Goal: Task Accomplishment & Management: Use online tool/utility

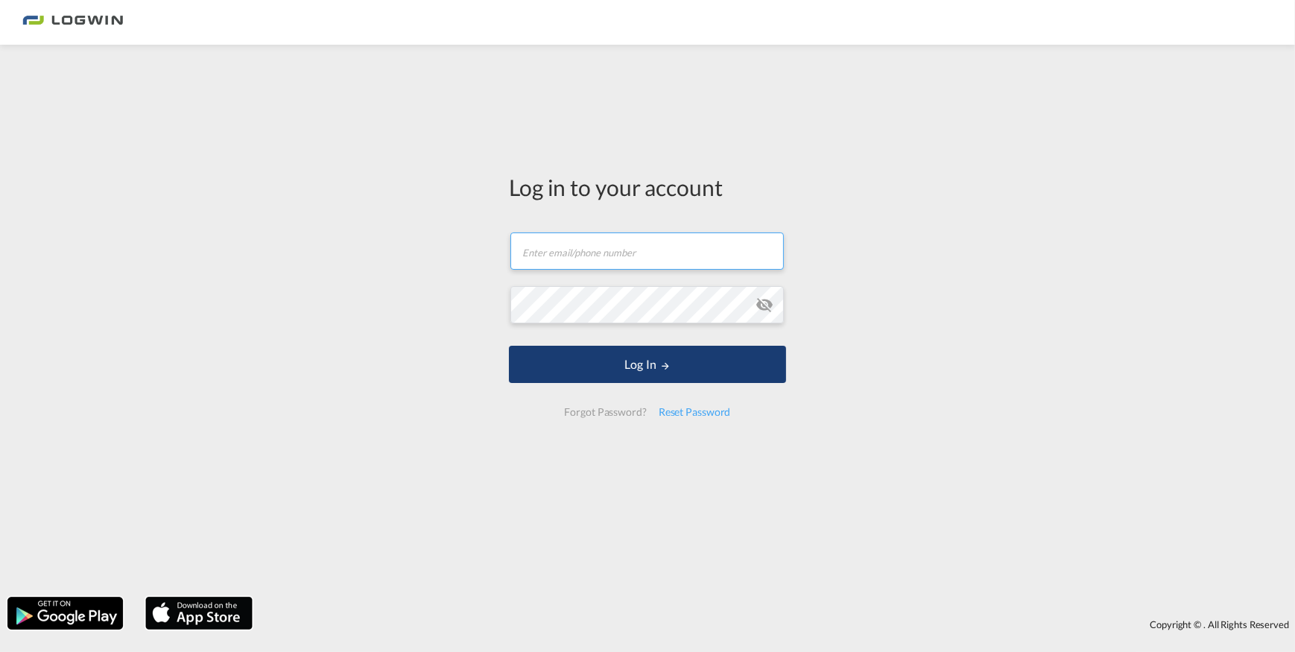
type input "[PERSON_NAME][EMAIL_ADDRESS][PERSON_NAME][DOMAIN_NAME]"
click at [648, 367] on button "Log In" at bounding box center [647, 364] width 277 height 37
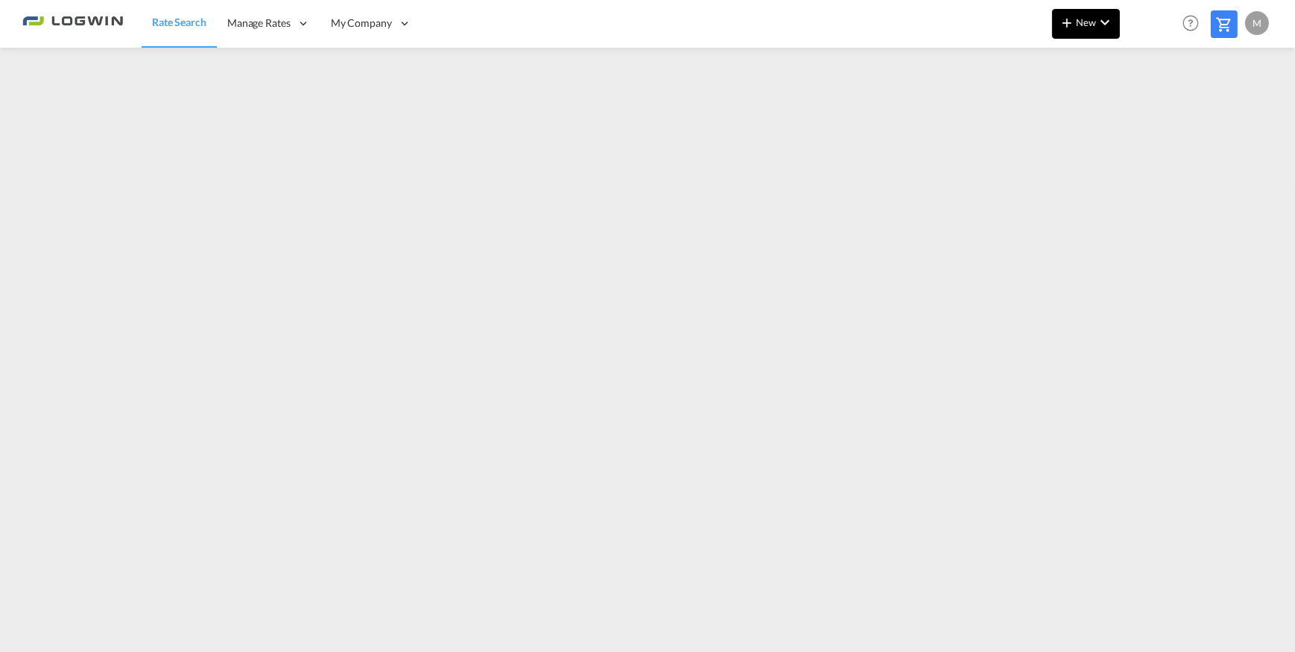
click at [1097, 30] on md-icon "icon-chevron-down" at bounding box center [1105, 22] width 18 height 18
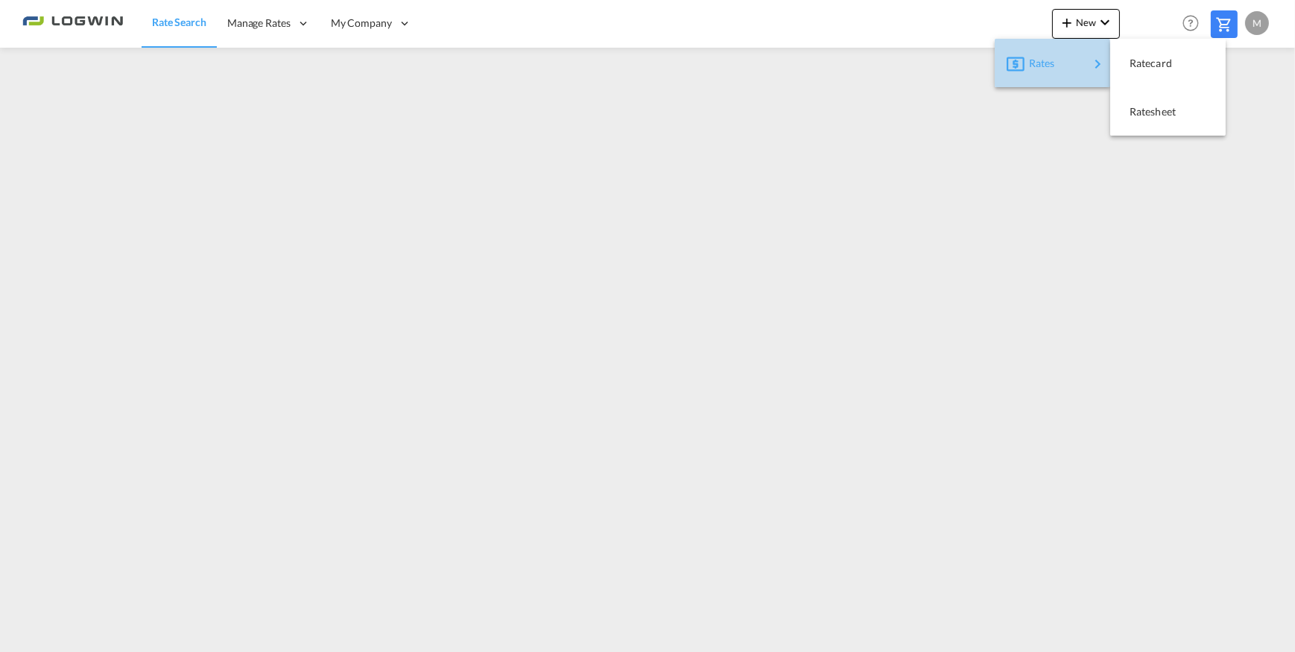
click at [1025, 60] on div "Rates" at bounding box center [1056, 63] width 99 height 37
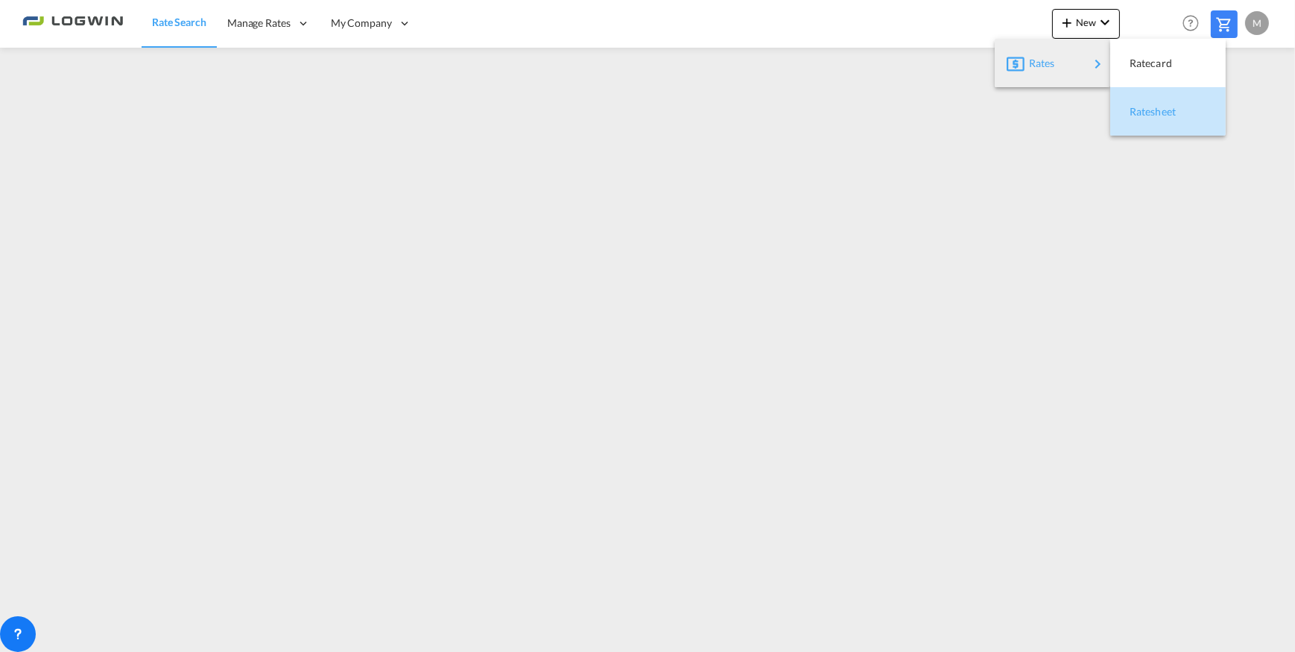
click at [1146, 105] on span "Ratesheet" at bounding box center [1138, 112] width 16 height 30
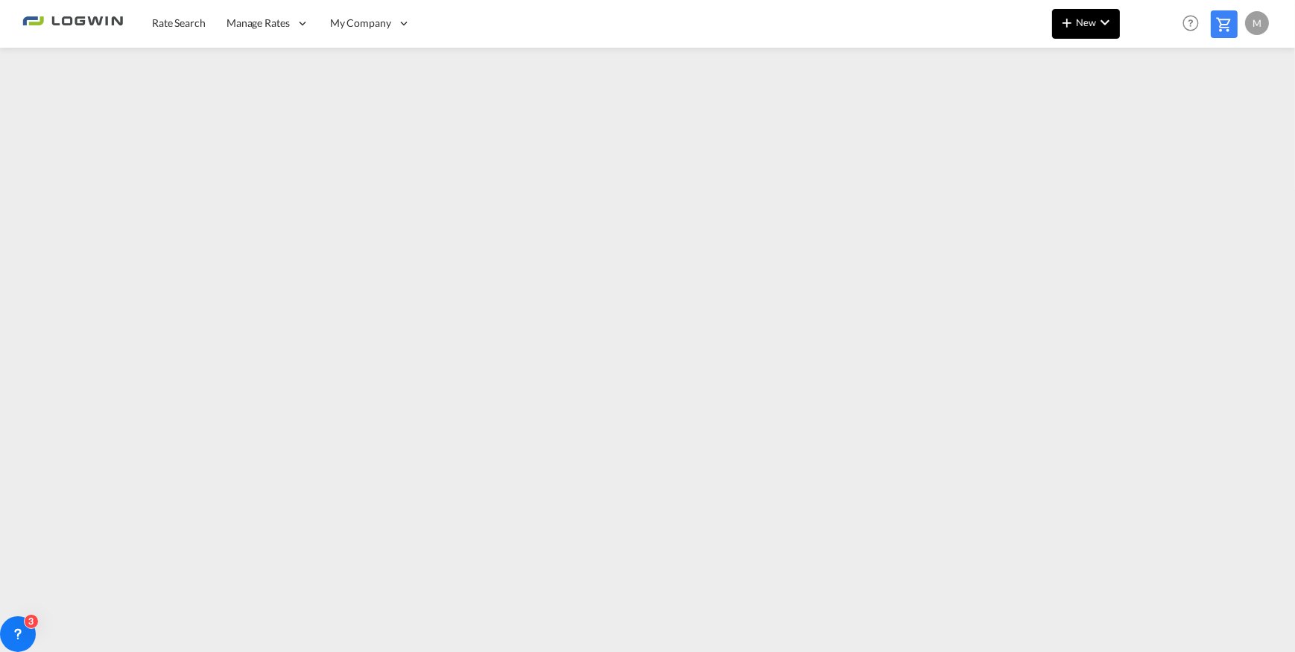
click at [1101, 25] on md-icon "icon-chevron-down" at bounding box center [1105, 22] width 18 height 18
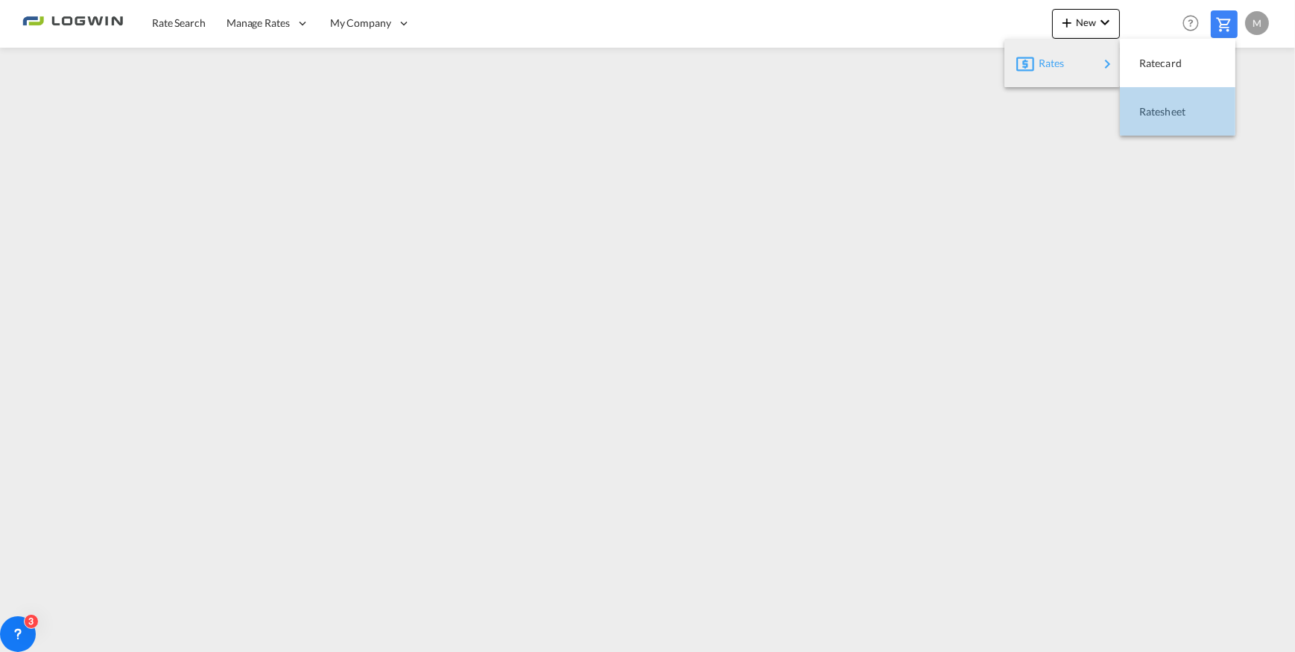
click at [1156, 116] on span "Ratesheet" at bounding box center [1147, 112] width 16 height 30
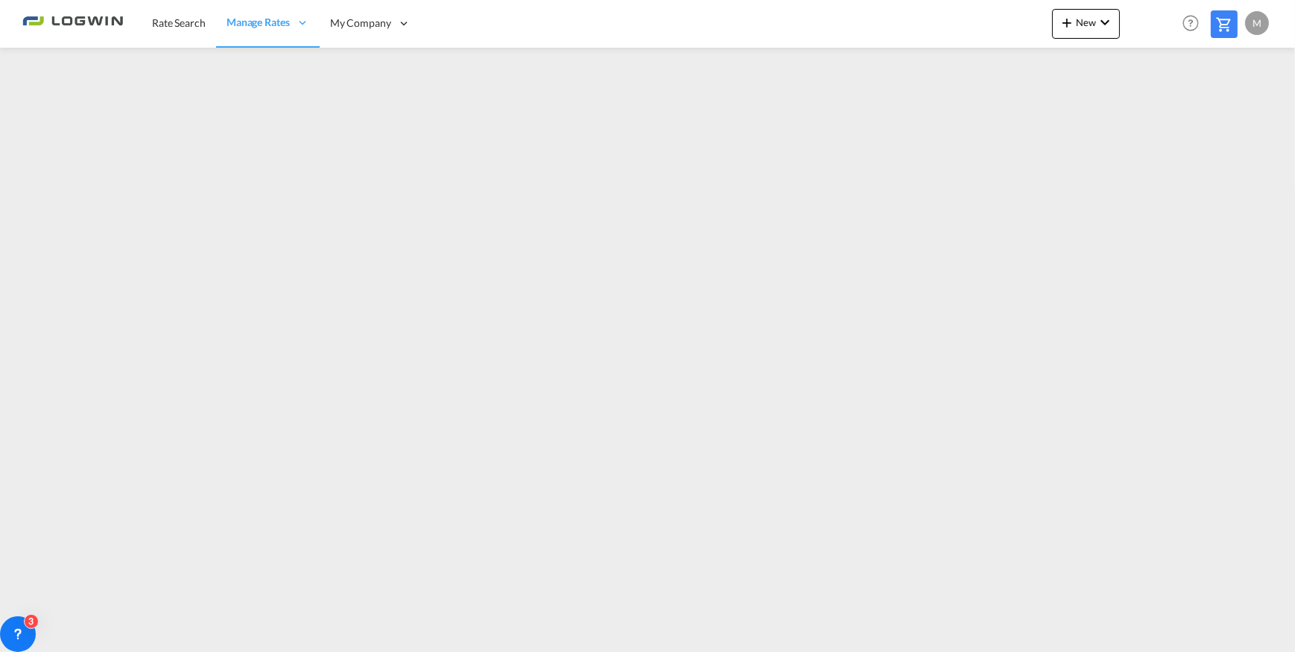
click at [1255, 14] on div "M" at bounding box center [1257, 23] width 24 height 24
drag, startPoint x: 1218, startPoint y: 114, endPoint x: 1110, endPoint y: 47, distance: 127.2
click at [1219, 114] on button "Logout" at bounding box center [1239, 114] width 97 height 30
